Goal: Information Seeking & Learning: Learn about a topic

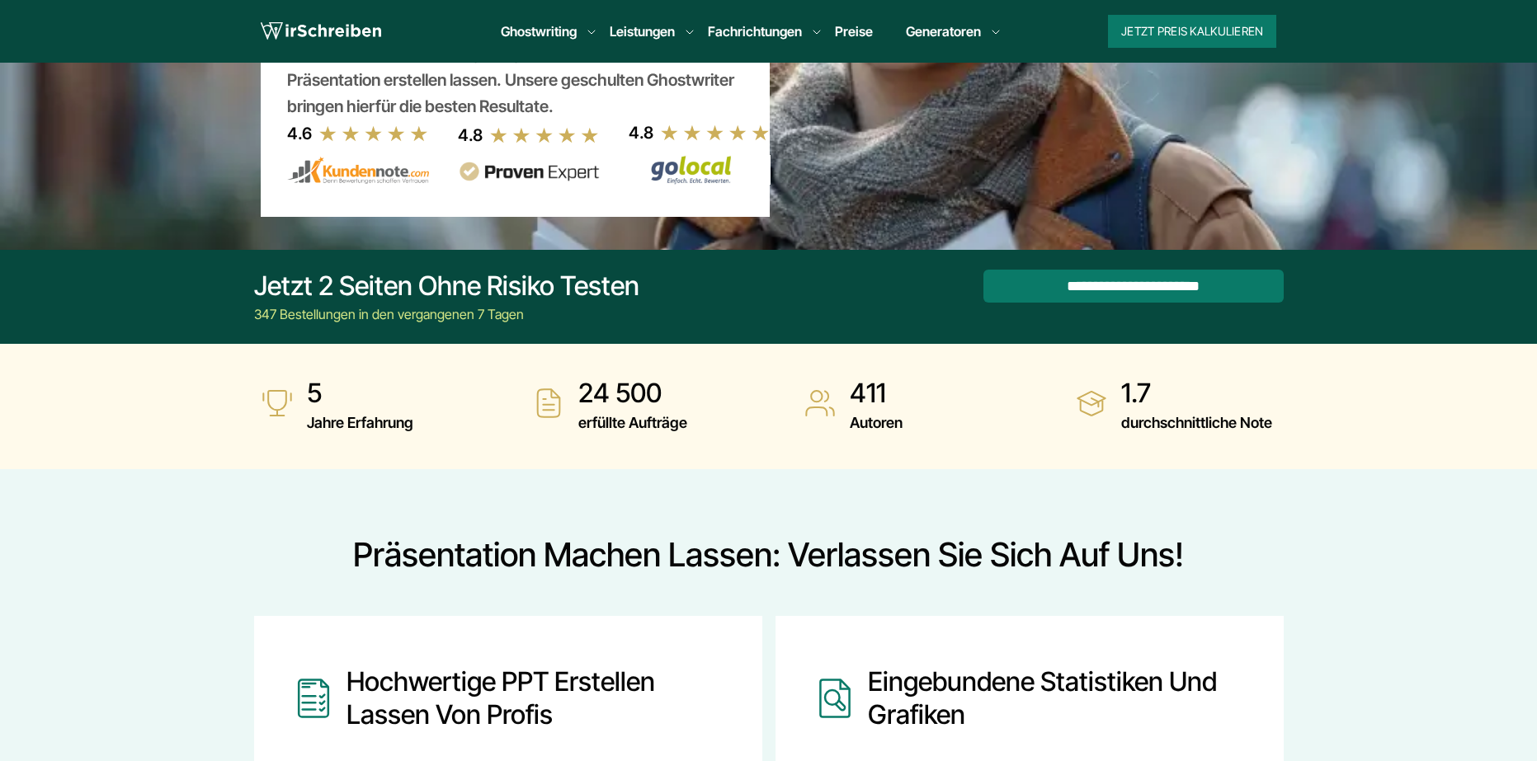
scroll to position [247, 0]
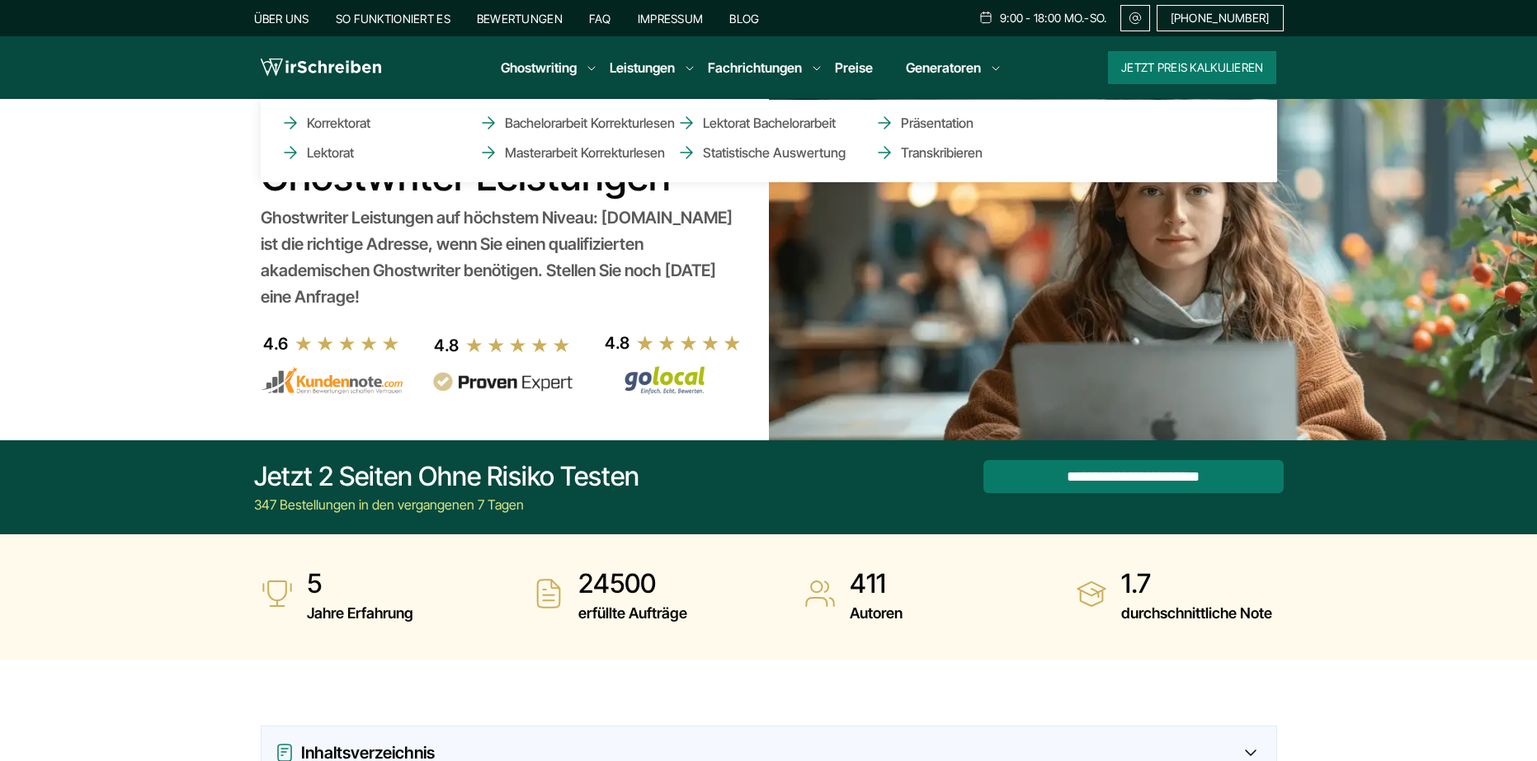
click at [675, 68] on li "Leistungen Korrektorat Lektorat Bachelorarbeit Korrekturlesen Masterarbeit Korr…" at bounding box center [641, 68] width 65 height 20
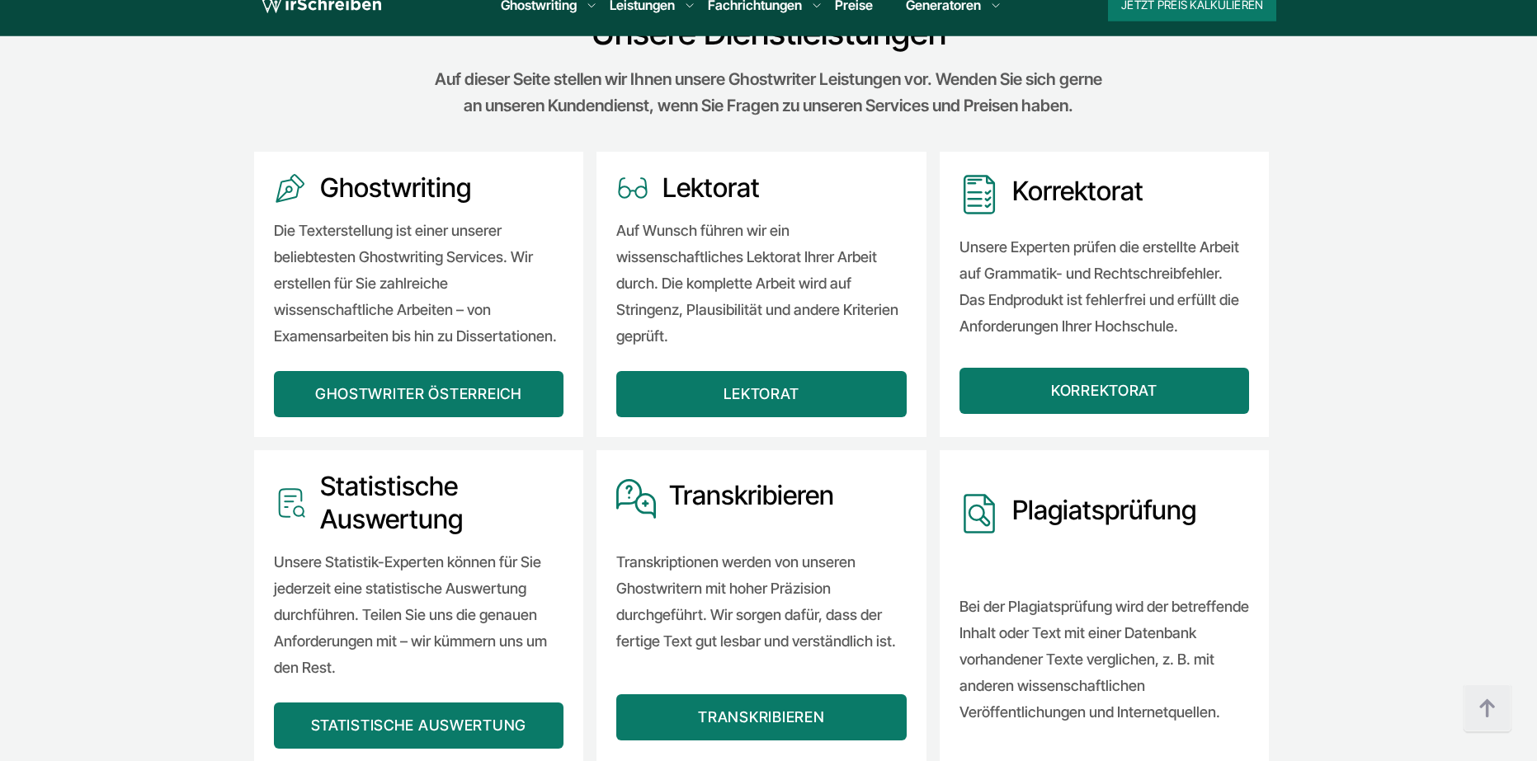
scroll to position [1485, 0]
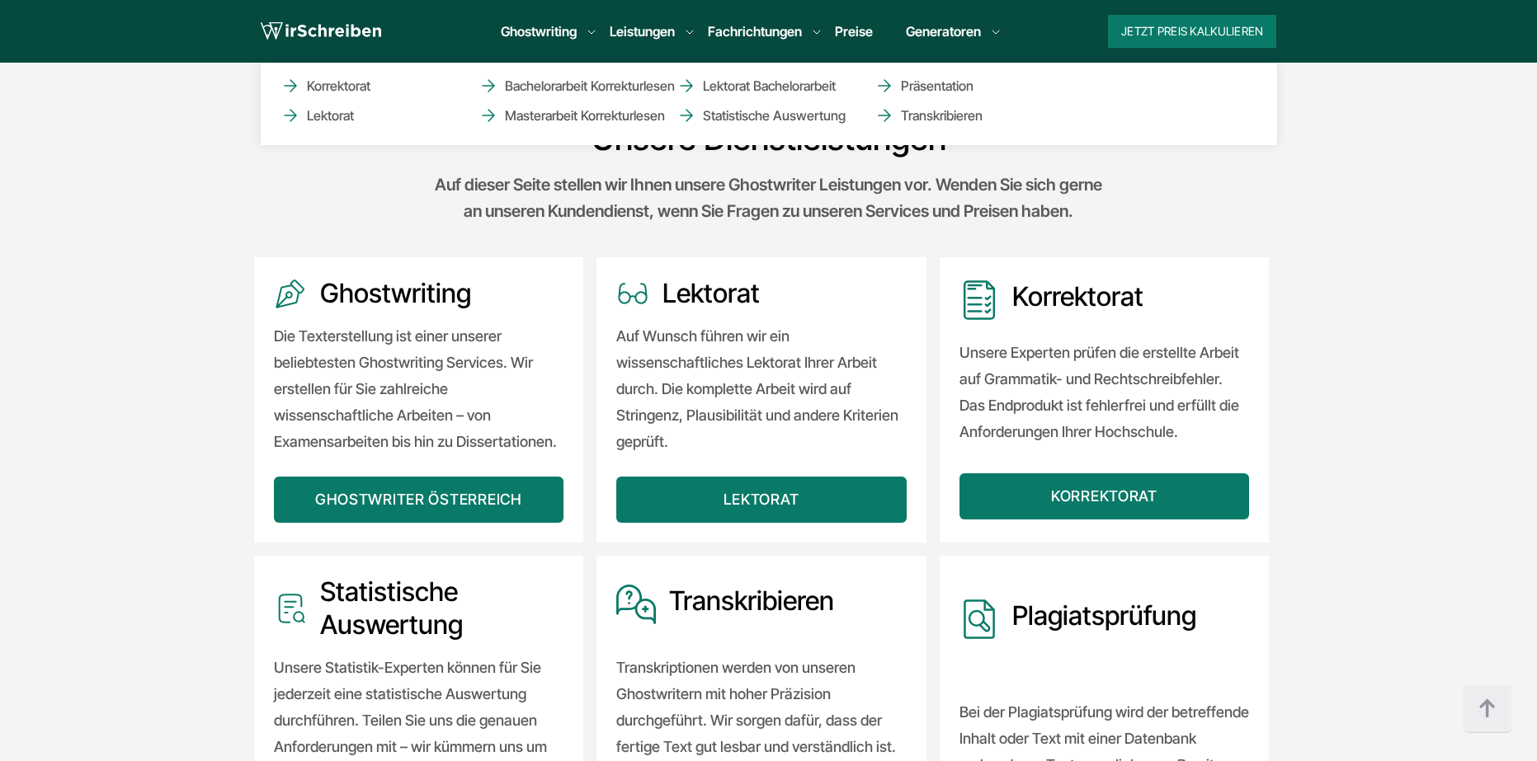
drag, startPoint x: 696, startPoint y: 36, endPoint x: 681, endPoint y: 105, distance: 70.0
click at [681, 105] on ul "Korrektorat Lektorat Bachelorarbeit Korrekturlesen Masterarbeit Korrekturlesen …" at bounding box center [769, 104] width 1016 height 82
click at [896, 87] on link "Präsentation" at bounding box center [956, 86] width 165 height 20
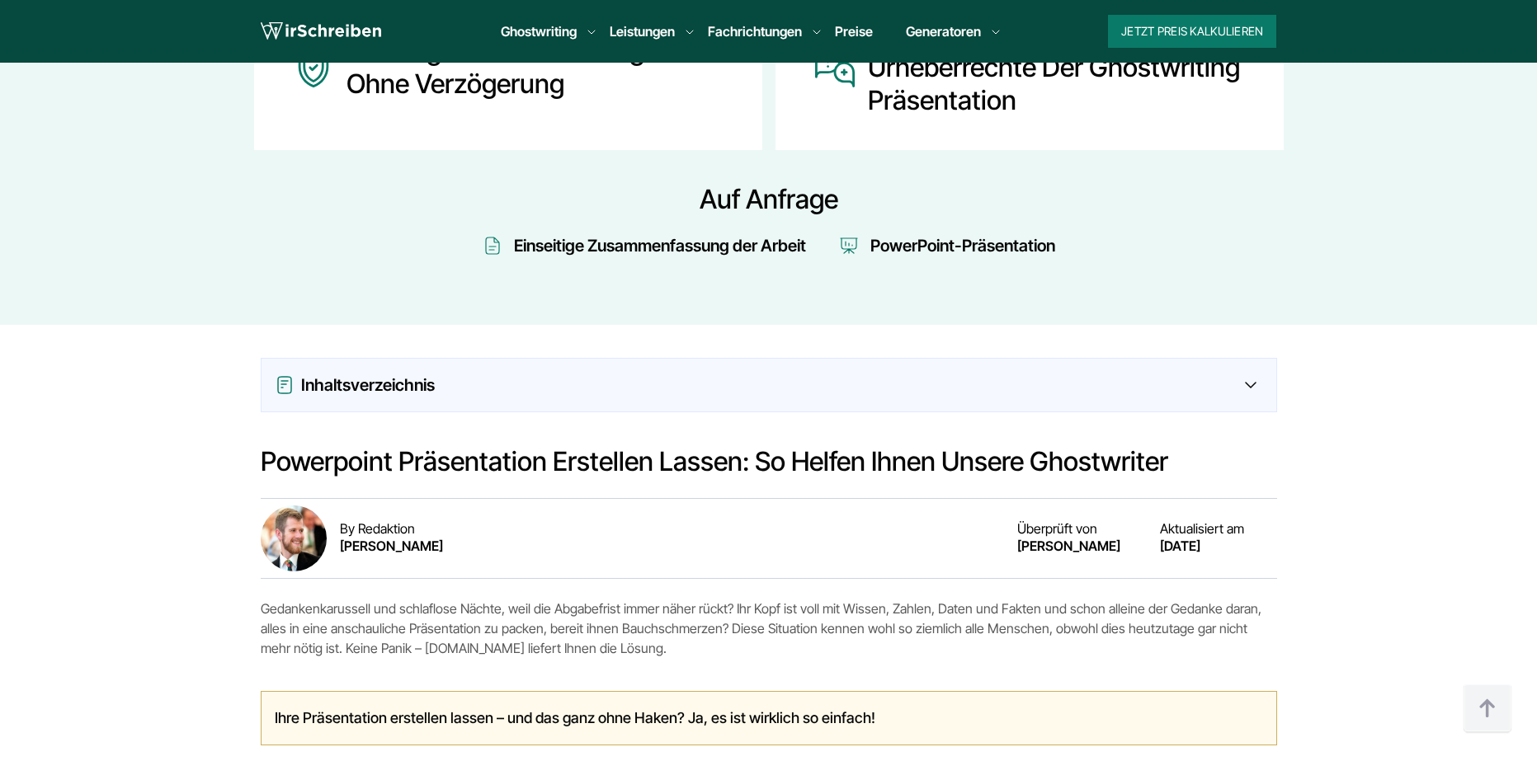
scroll to position [1155, 0]
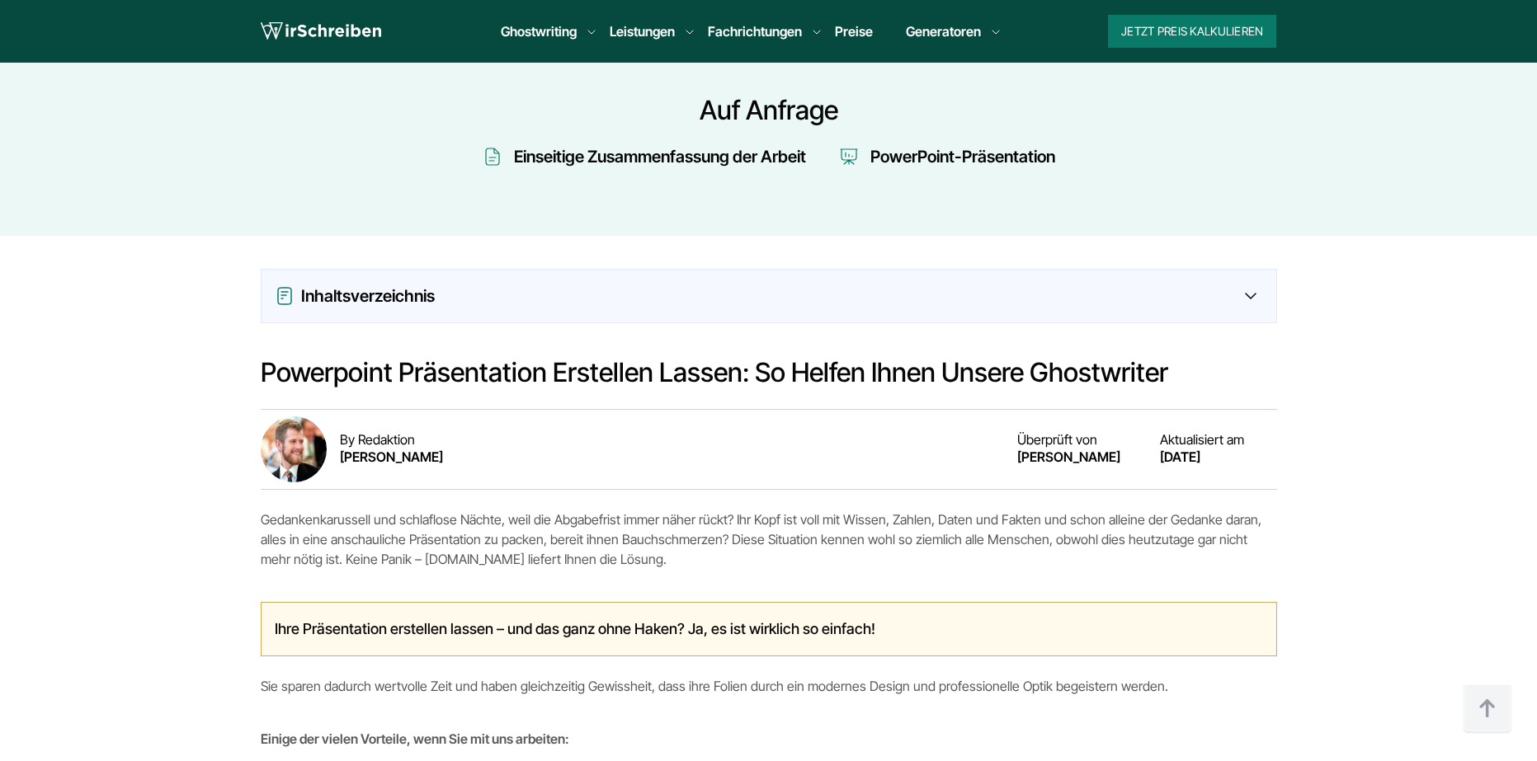
click at [1208, 316] on div "Inhaltsverzeichnis" at bounding box center [768, 296] width 1014 height 53
click at [1242, 304] on div "Inhaltsverzeichnis" at bounding box center [769, 296] width 988 height 26
click at [1248, 297] on icon at bounding box center [1250, 296] width 10 height 5
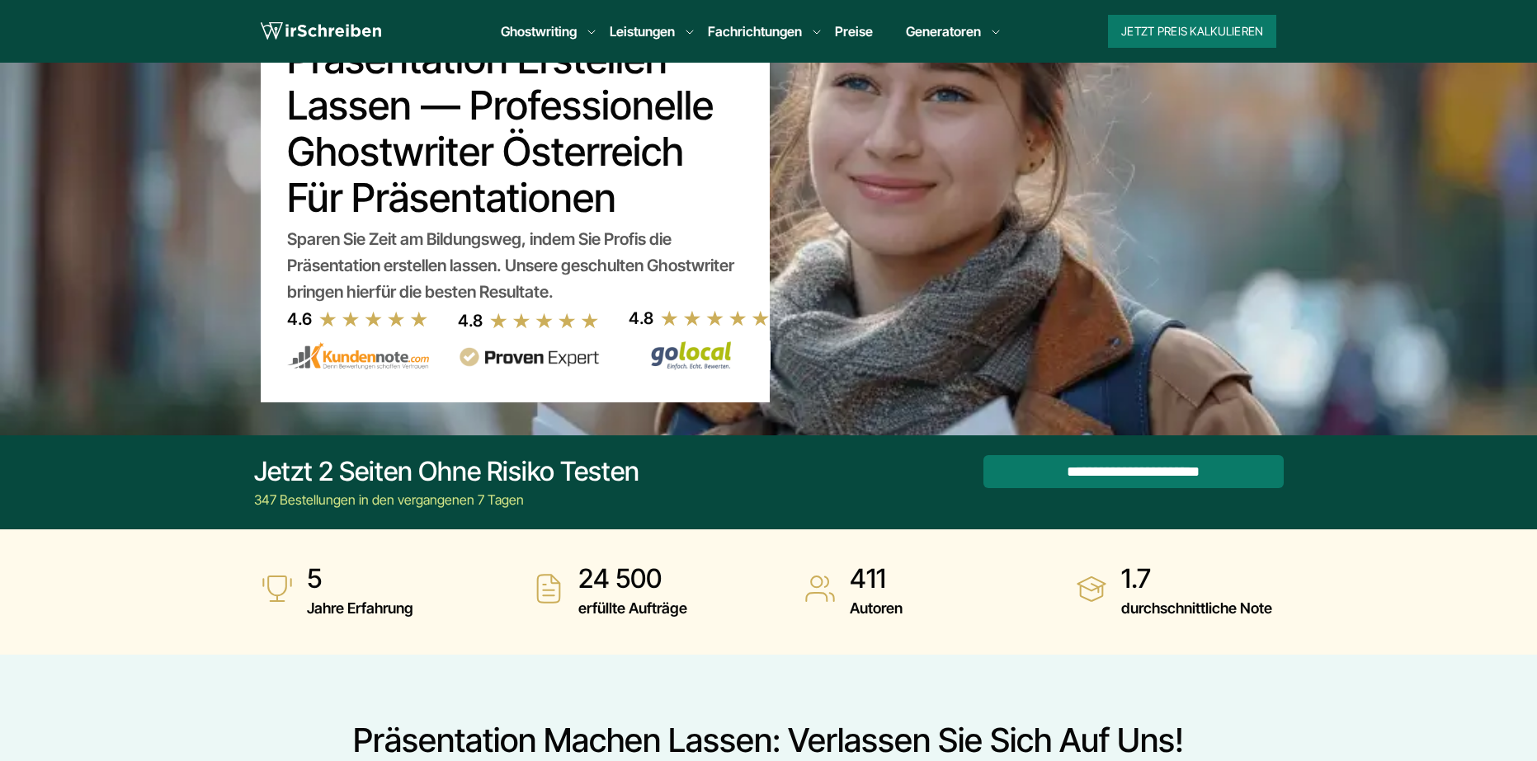
scroll to position [0, 0]
